Goal: Information Seeking & Learning: Learn about a topic

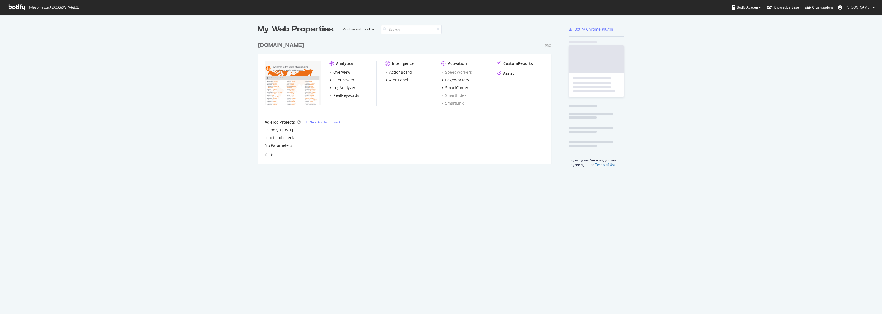
scroll to position [309, 871]
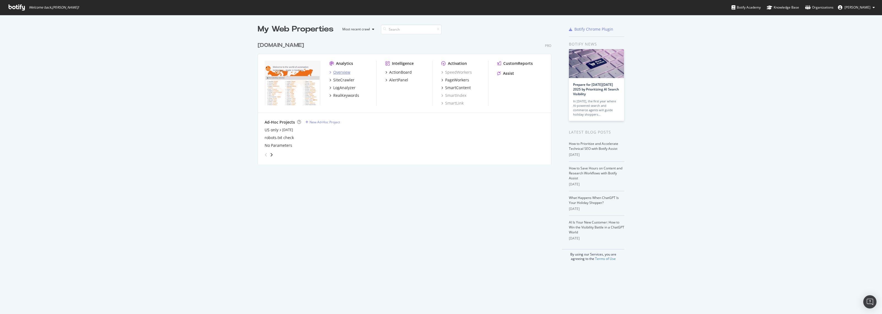
click at [337, 72] on div "Overview" at bounding box center [341, 72] width 17 height 6
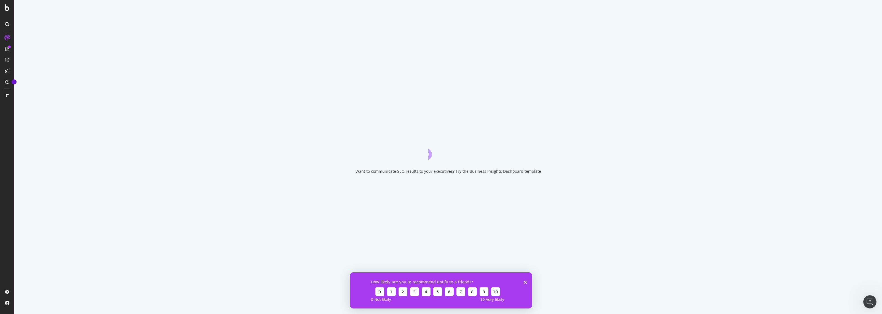
click at [525, 282] on icon "Close survey" at bounding box center [525, 281] width 3 height 3
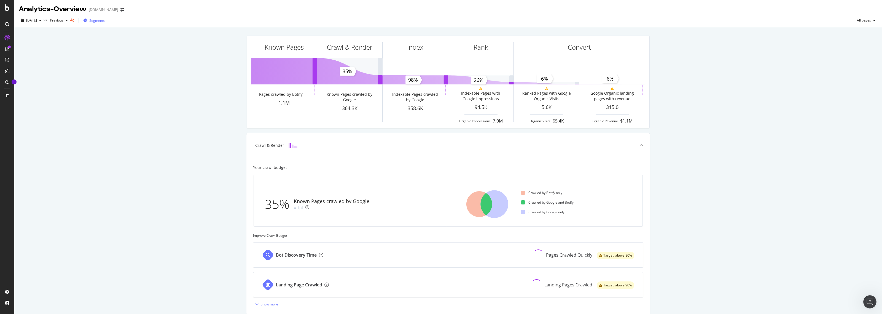
click at [104, 20] on span "Segments" at bounding box center [96, 20] width 15 height 5
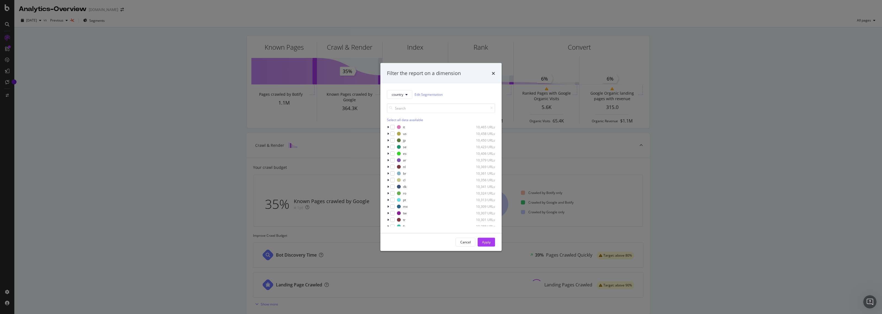
scroll to position [162, 0]
click at [392, 133] on div "modal" at bounding box center [392, 131] width 4 height 4
click at [484, 244] on div "Apply" at bounding box center [486, 242] width 9 height 8
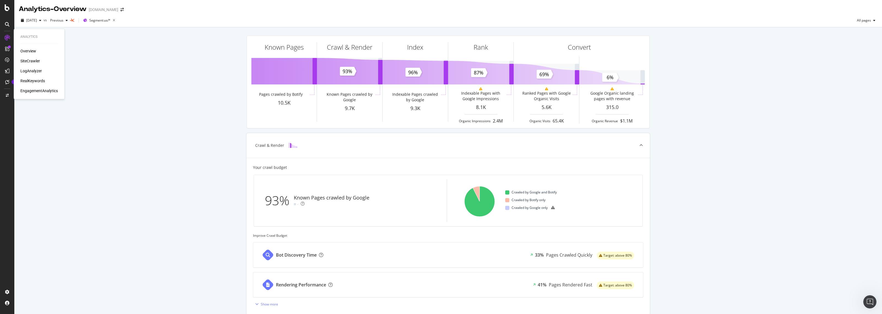
click at [28, 83] on div "RealKeywords" at bounding box center [32, 81] width 25 height 6
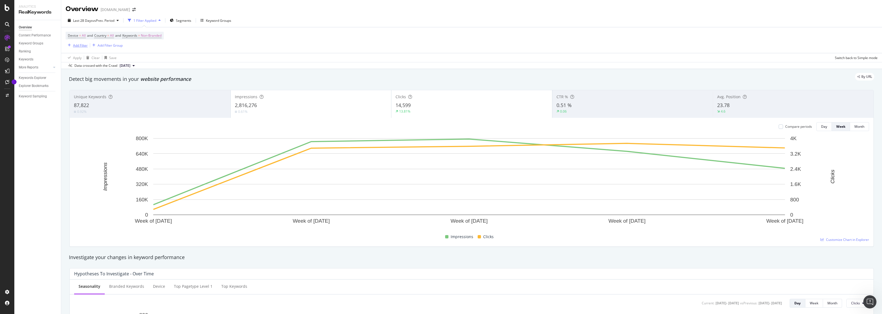
click at [82, 45] on div "Add Filter" at bounding box center [80, 45] width 15 height 5
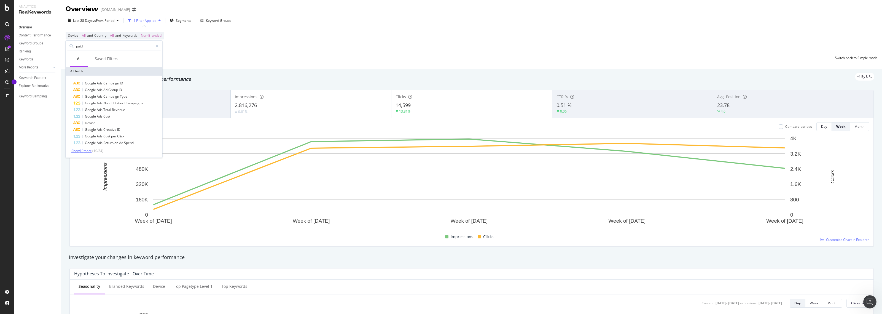
type input "paid"
click at [82, 152] on span "Show 10 more" at bounding box center [81, 150] width 20 height 5
click at [199, 46] on div "Device = All and Country = All and Keywords = Non-Branded Add Filter Add Filter…" at bounding box center [472, 40] width 812 height 26
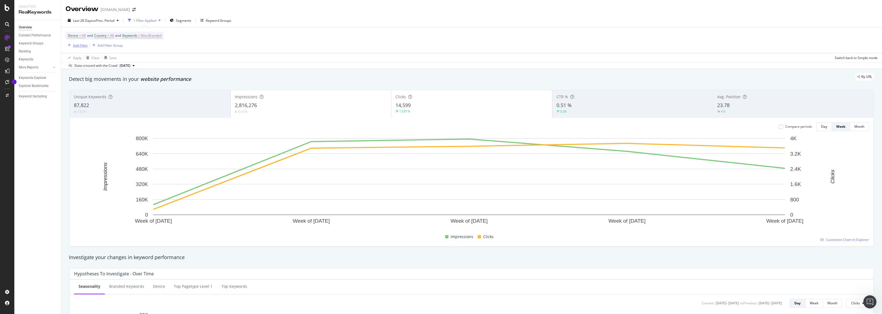
click at [79, 44] on div "Add Filter" at bounding box center [80, 45] width 15 height 5
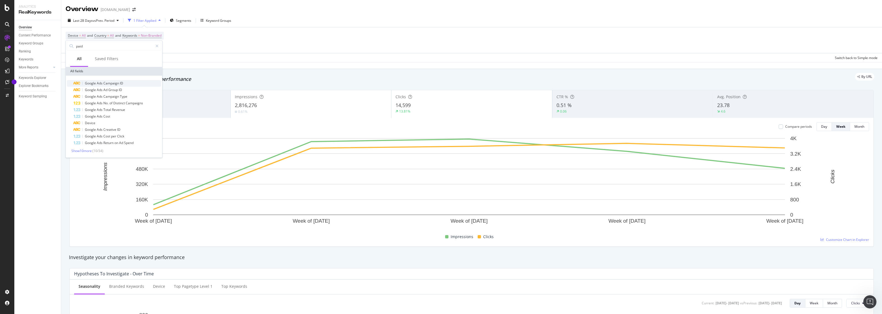
click at [106, 82] on span "Campaign" at bounding box center [111, 83] width 17 height 5
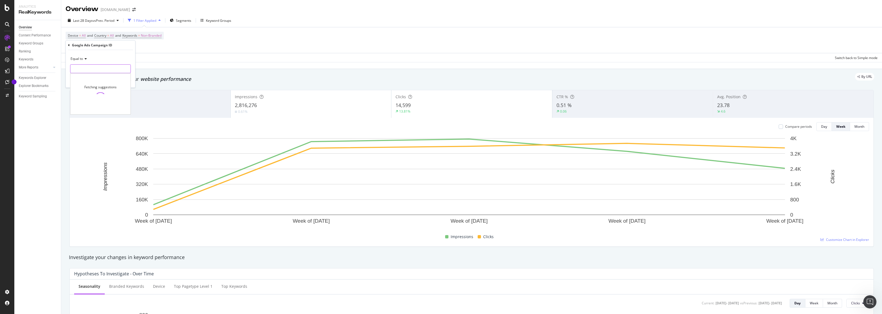
click at [83, 68] on input "text" at bounding box center [101, 68] width 60 height 9
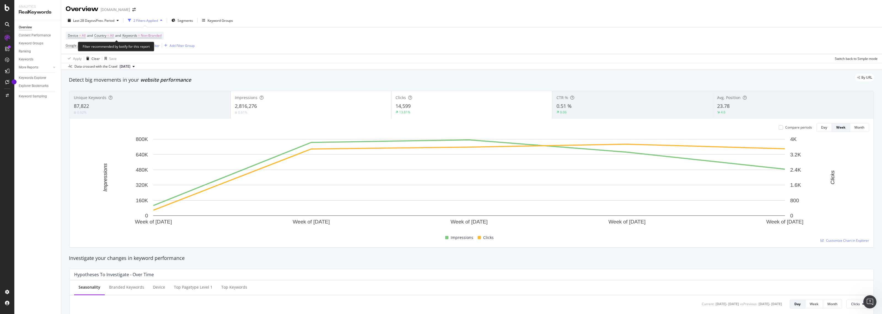
click at [91, 36] on span "and" at bounding box center [90, 35] width 6 height 5
click at [220, 36] on div "Device = All and Country = All and Keywords = Non-Branded Google Ads Campaign I…" at bounding box center [472, 40] width 812 height 26
click at [112, 46] on div "missing value" at bounding box center [122, 45] width 21 height 5
click at [102, 46] on div "Google Ads Campaign ID" at bounding box center [92, 44] width 40 height 5
click at [77, 82] on div "Cancel" at bounding box center [80, 80] width 10 height 5
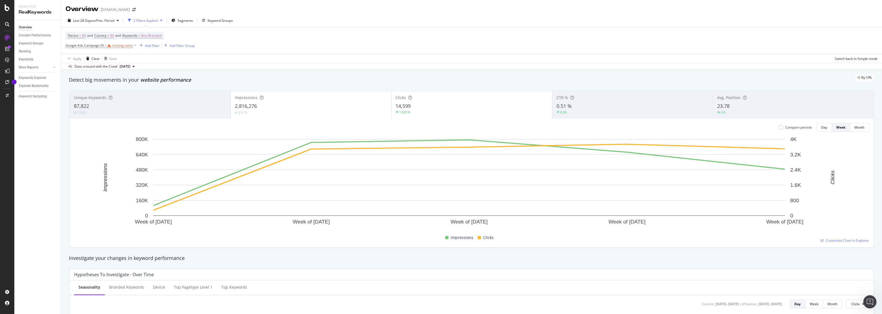
click at [89, 48] on span "Google Ads Campaign ID = missing value" at bounding box center [102, 46] width 72 height 8
click at [135, 44] on icon at bounding box center [135, 46] width 5 height 6
click at [78, 43] on div "Add Filter" at bounding box center [80, 45] width 15 height 5
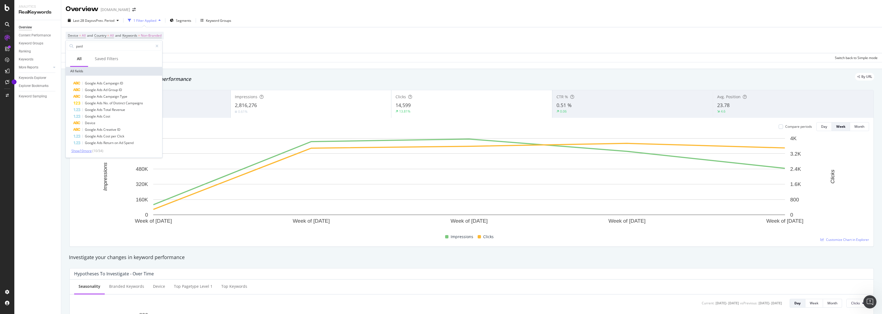
click at [84, 152] on span "Show 10 more" at bounding box center [81, 150] width 20 height 5
click at [128, 169] on span "Impressions" at bounding box center [122, 169] width 19 height 5
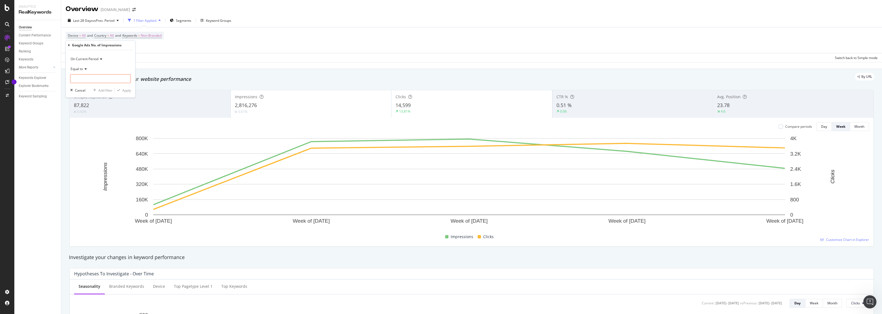
click at [66, 46] on div "Google Ads No. of Impressions On Current Period Equal to Cancel Add filter Apply" at bounding box center [100, 69] width 69 height 57
click at [70, 45] on div "Google Ads No. of Impressions" at bounding box center [100, 45] width 65 height 9
click at [68, 45] on icon at bounding box center [69, 45] width 2 height 3
click at [234, 52] on div "Device = All and Country = All and Keywords = Non-Branded Add Filter Add Filter…" at bounding box center [472, 40] width 812 height 26
click at [105, 34] on span "Country" at bounding box center [100, 35] width 12 height 5
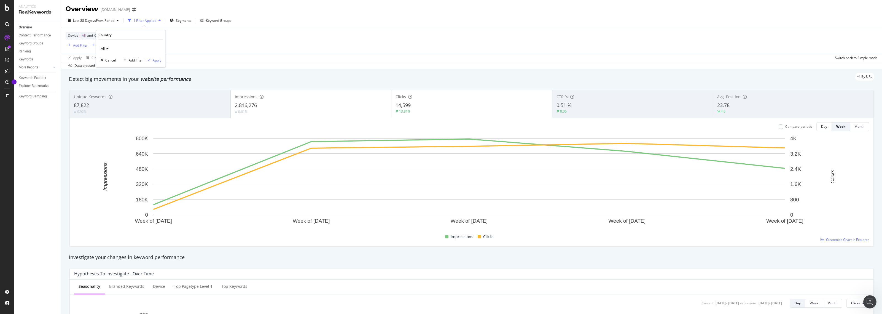
click at [108, 50] on div "All" at bounding box center [131, 48] width 61 height 9
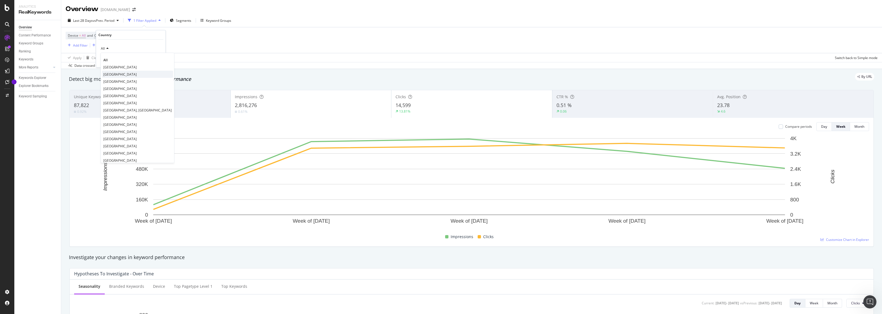
click at [118, 75] on span "[GEOGRAPHIC_DATA]" at bounding box center [119, 74] width 33 height 5
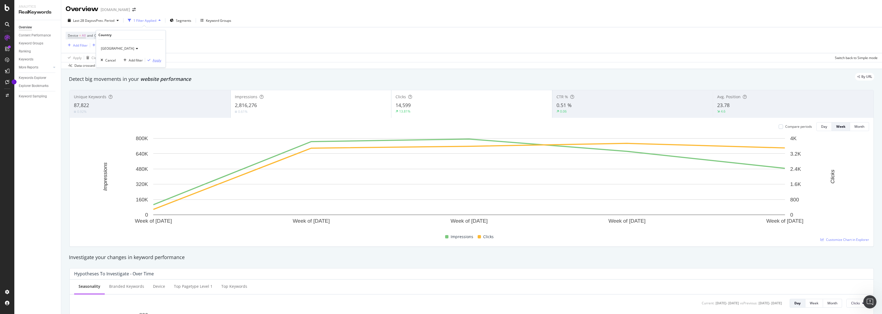
click at [157, 60] on div "Apply" at bounding box center [157, 60] width 9 height 5
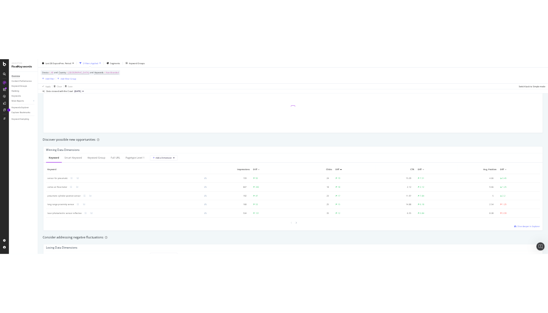
scroll to position [551, 0]
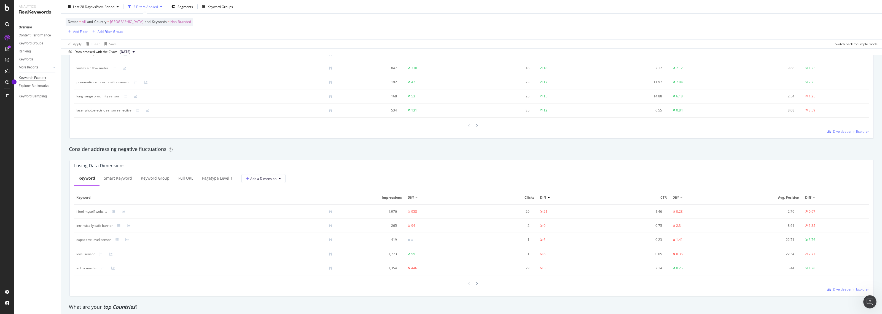
click at [35, 77] on div "Keywords Explorer" at bounding box center [33, 78] width 28 height 6
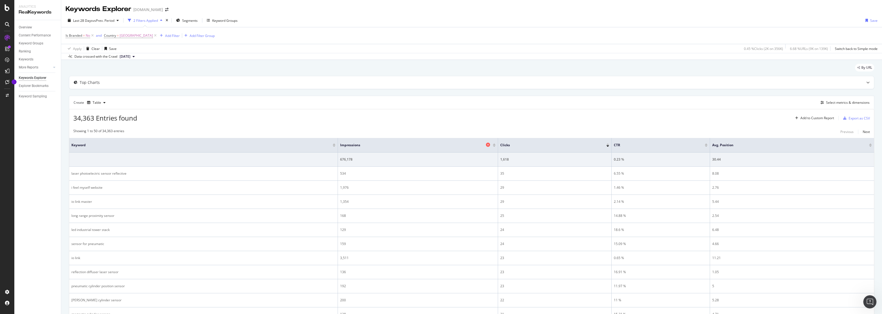
click at [346, 145] on span "Impressions" at bounding box center [412, 144] width 144 height 5
click at [493, 144] on div at bounding box center [494, 143] width 3 height 1
click at [605, 145] on div at bounding box center [604, 145] width 3 height 1
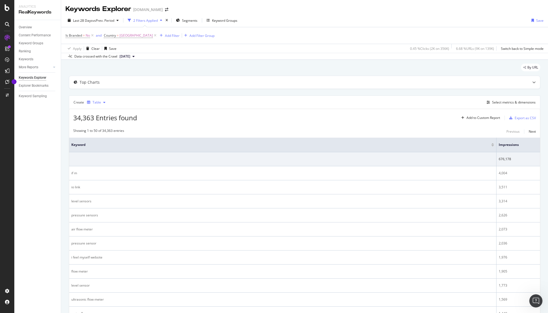
click at [101, 102] on div "button" at bounding box center [104, 102] width 7 height 3
click at [96, 103] on div "Table" at bounding box center [97, 102] width 9 height 3
click at [187, 104] on div "Create Table Select metrics & dimensions" at bounding box center [305, 102] width 472 height 13
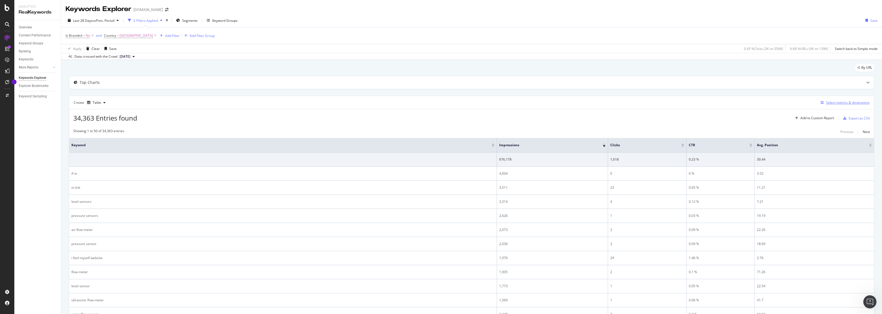
click at [844, 104] on div "Select metrics & dimensions" at bounding box center [848, 102] width 44 height 5
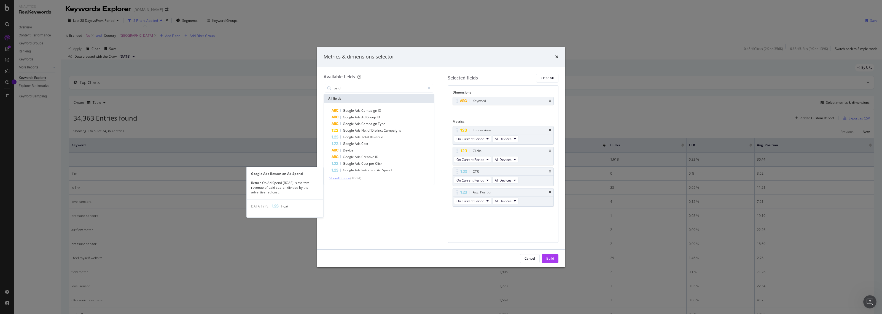
type input "paid"
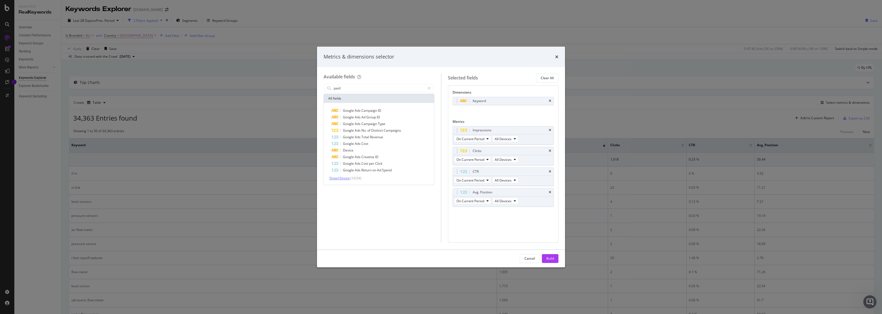
click at [345, 176] on span "Show 10 more" at bounding box center [339, 178] width 20 height 5
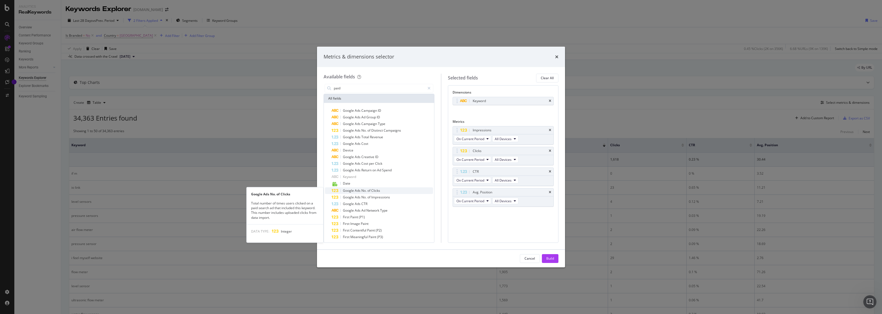
click at [372, 189] on span "Clicks" at bounding box center [375, 190] width 9 height 5
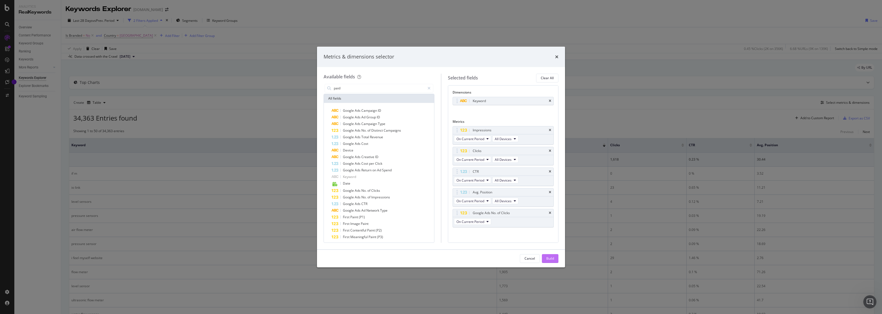
click at [546, 258] on div "Build" at bounding box center [550, 258] width 8 height 5
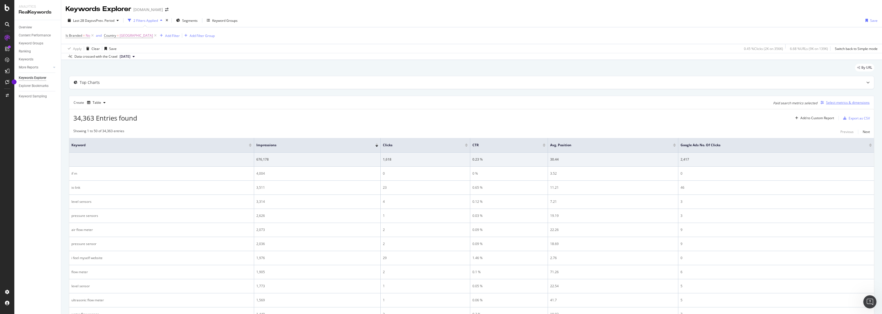
click at [842, 103] on div "Select metrics & dimensions" at bounding box center [848, 102] width 44 height 5
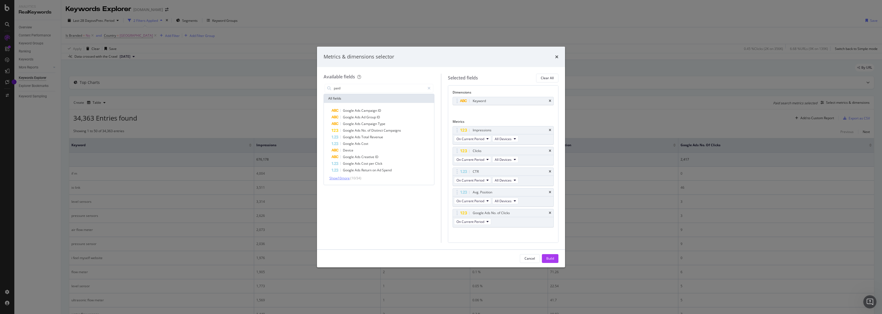
type input "paid"
click at [341, 176] on span "Show 10 more" at bounding box center [339, 178] width 20 height 5
click at [376, 198] on span "Impressions" at bounding box center [380, 197] width 19 height 5
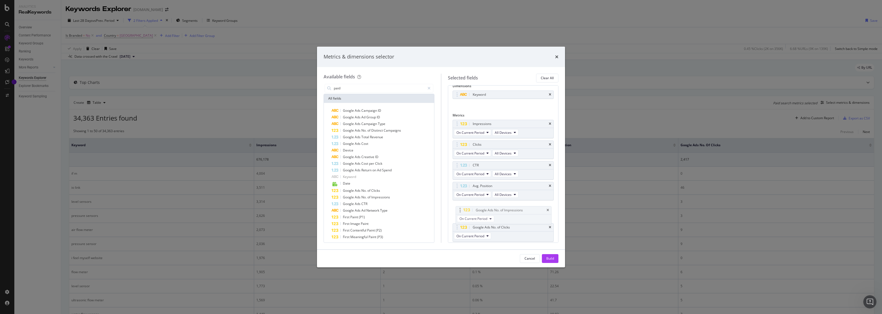
drag, startPoint x: 456, startPoint y: 228, endPoint x: 459, endPoint y: 209, distance: 19.0
click at [459, 209] on body "Analytics RealKeywords Overview Content Performance Keyword Groups Ranking Keyw…" at bounding box center [441, 157] width 882 height 314
click at [548, 257] on div "Build" at bounding box center [550, 258] width 8 height 5
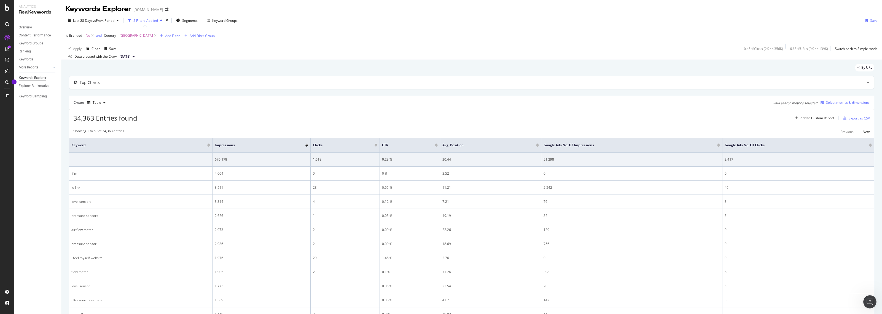
click at [845, 102] on div "Select metrics & dimensions" at bounding box center [848, 102] width 44 height 5
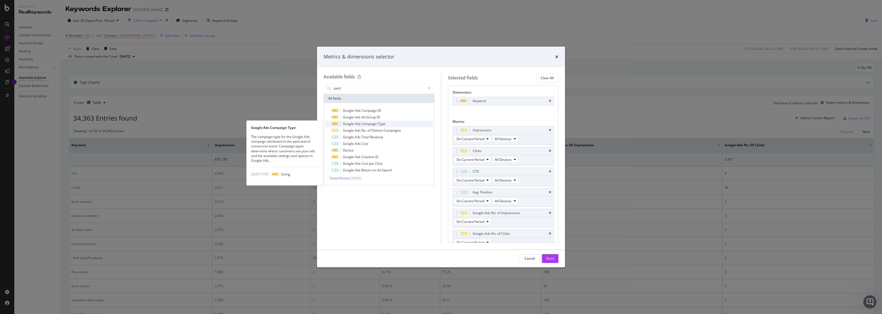
type input "paid"
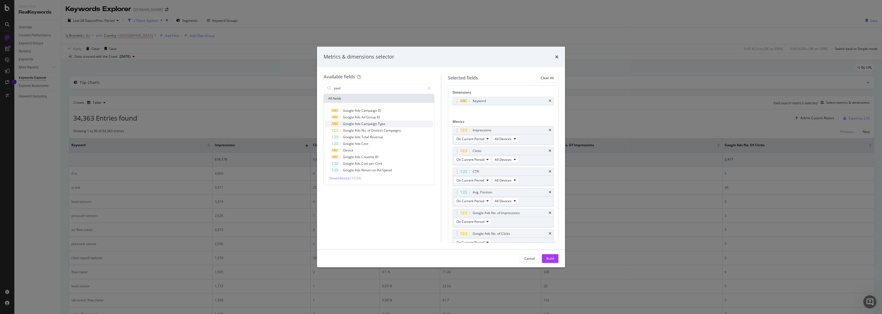
click at [387, 123] on div "Google Ads Campaign Type" at bounding box center [381, 123] width 101 height 7
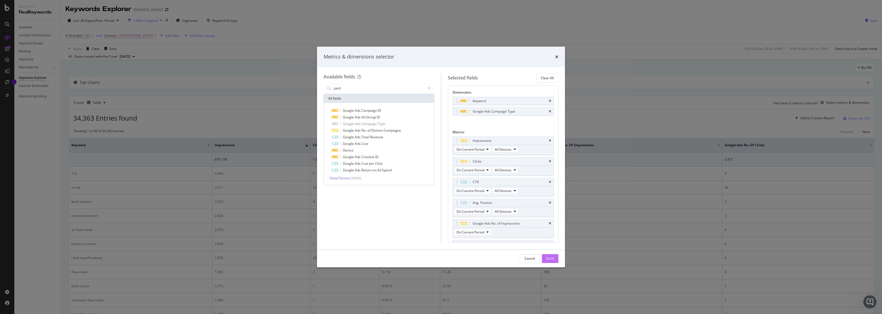
click at [550, 260] on div "Build" at bounding box center [550, 258] width 8 height 5
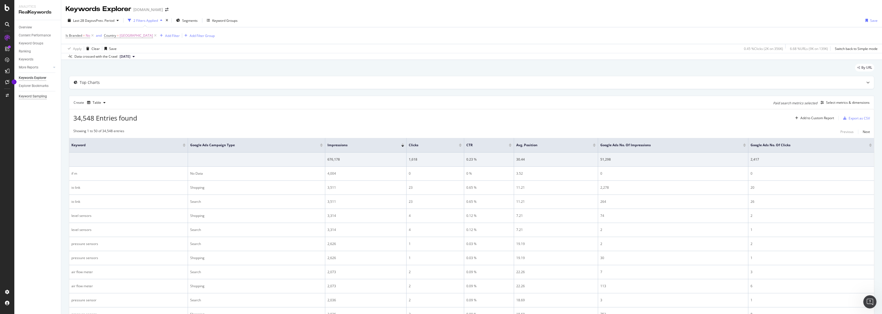
click at [39, 96] on div "Keyword Sampling" at bounding box center [33, 96] width 28 height 6
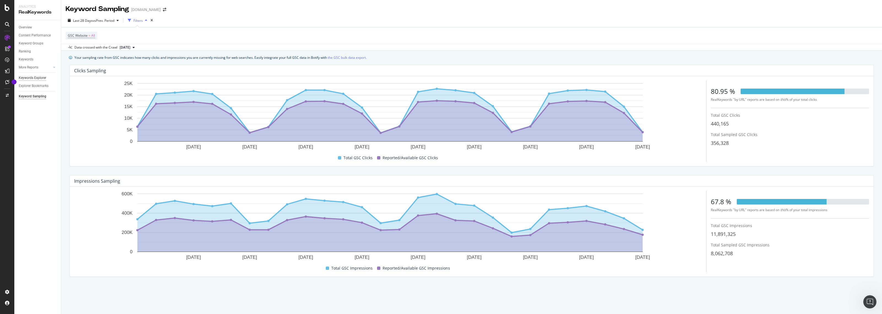
click at [36, 79] on div "Keywords Explorer" at bounding box center [33, 78] width 28 height 6
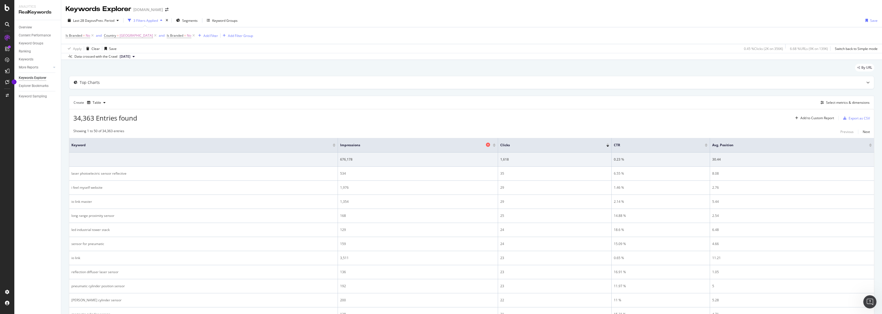
click at [489, 145] on div "Impressions" at bounding box center [416, 145] width 153 height 6
click at [493, 145] on div at bounding box center [494, 145] width 3 height 1
click at [199, 140] on th "Keyword" at bounding box center [191, 145] width 244 height 15
click at [293, 34] on div "Is Branded = No and Country = [GEOGRAPHIC_DATA] and Is Branded = No Add Filter …" at bounding box center [472, 35] width 812 height 17
